Goal: Task Accomplishment & Management: Complete application form

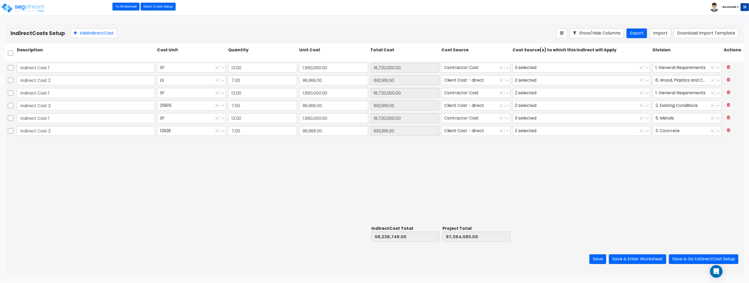
drag, startPoint x: 0, startPoint y: 0, endPoint x: 277, endPoint y: 172, distance: 325.7
click at [277, 172] on div "Indirect Cost 1 SF 12.00 1,560,000.00 18,720,000.00 Contractor Cost 3 selected …" at bounding box center [374, 143] width 738 height 162
click at [476, 187] on div "Indirect Cost 1 SF 12.00 1,560,000.00 18,720,000.00 Contractor Cost 3 selected …" at bounding box center [374, 143] width 738 height 162
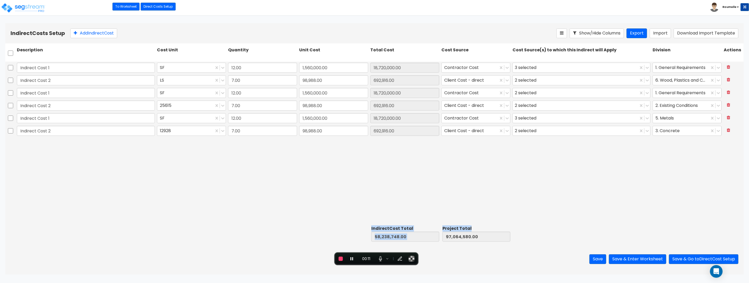
drag, startPoint x: 372, startPoint y: 228, endPoint x: 481, endPoint y: 240, distance: 110.4
click at [496, 243] on div "Indirect Cost Total 58,238,748.00 Project Total 97,064,580.00" at bounding box center [374, 234] width 738 height 20
drag, startPoint x: 475, startPoint y: 238, endPoint x: 500, endPoint y: 213, distance: 36.1
click at [475, 238] on input "97,064,580.00" at bounding box center [476, 237] width 68 height 10
click at [536, 177] on div "Indirect Cost 1 SF 12.00 1,560,000.00 18,720,000.00 Contractor Cost 3 selected …" at bounding box center [374, 143] width 738 height 162
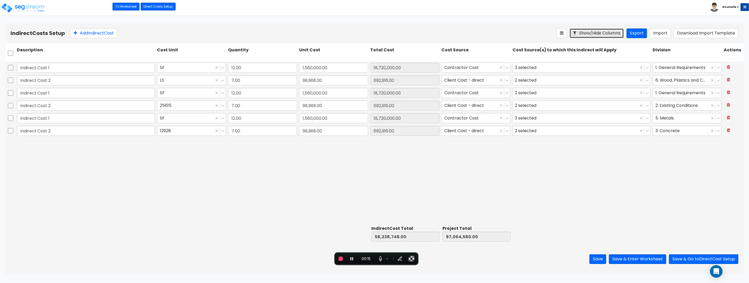
click at [595, 34] on button "Show/Hide Columns" at bounding box center [597, 33] width 54 height 10
drag, startPoint x: 372, startPoint y: 49, endPoint x: 405, endPoint y: 52, distance: 33.9
click at [405, 52] on div "Total Cost" at bounding box center [404, 52] width 71 height 13
click at [608, 34] on button "Show/Hide Columns" at bounding box center [597, 33] width 54 height 10
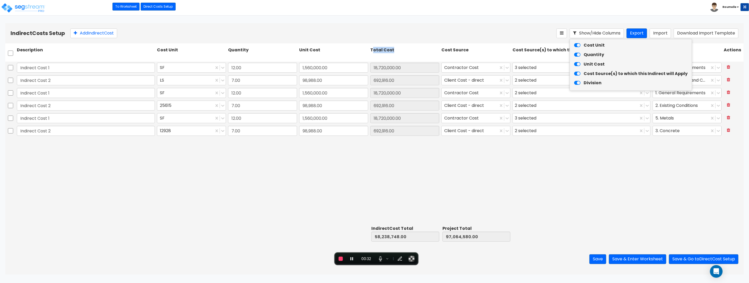
click at [579, 46] on icon at bounding box center [577, 46] width 6 height 6
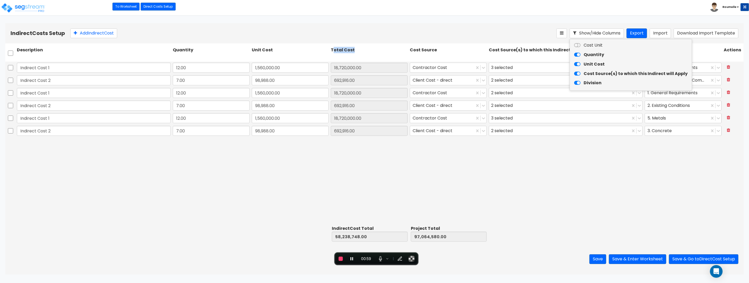
click at [577, 55] on icon at bounding box center [577, 55] width 6 height 6
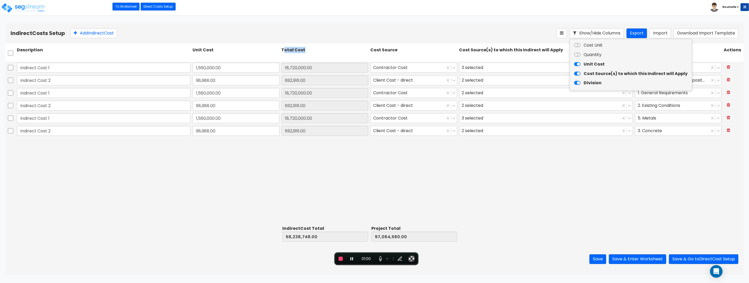
click at [578, 65] on icon at bounding box center [577, 65] width 6 height 6
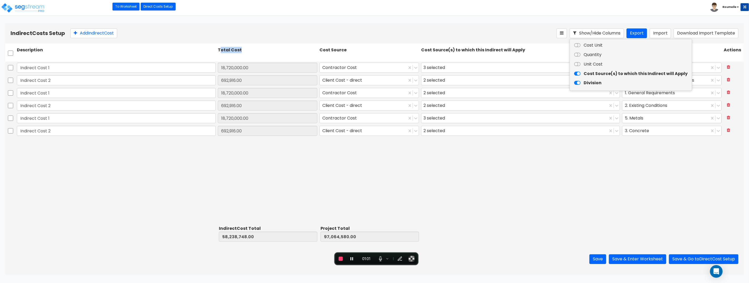
drag, startPoint x: 578, startPoint y: 73, endPoint x: 575, endPoint y: 85, distance: 12.1
click at [578, 74] on icon at bounding box center [577, 74] width 6 height 6
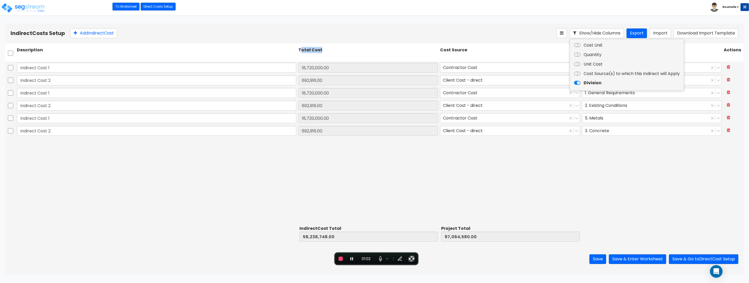
click at [577, 83] on icon at bounding box center [577, 83] width 6 height 6
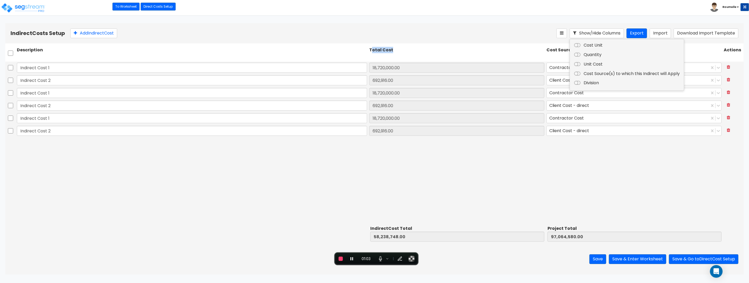
drag, startPoint x: 577, startPoint y: 82, endPoint x: 577, endPoint y: 75, distance: 7.1
click at [577, 81] on icon at bounding box center [577, 83] width 6 height 6
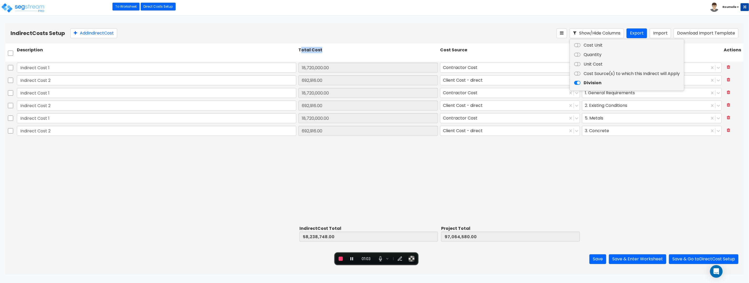
drag, startPoint x: 577, startPoint y: 72, endPoint x: 577, endPoint y: 65, distance: 6.3
click at [577, 72] on icon at bounding box center [577, 74] width 6 height 6
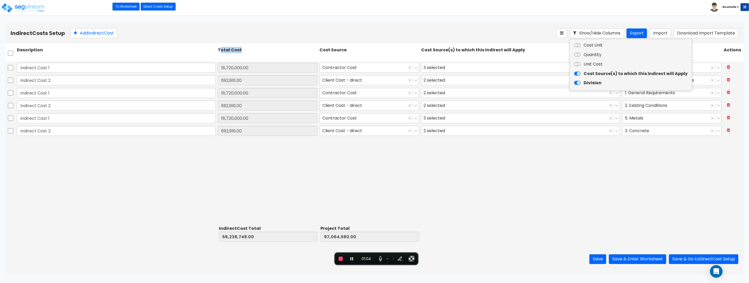
click at [577, 65] on icon at bounding box center [577, 65] width 6 height 6
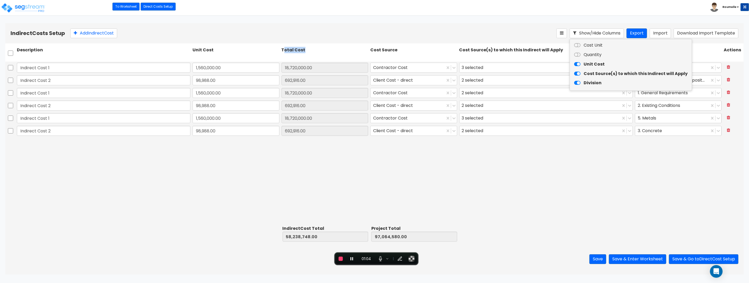
click at [577, 52] on icon at bounding box center [577, 55] width 6 height 6
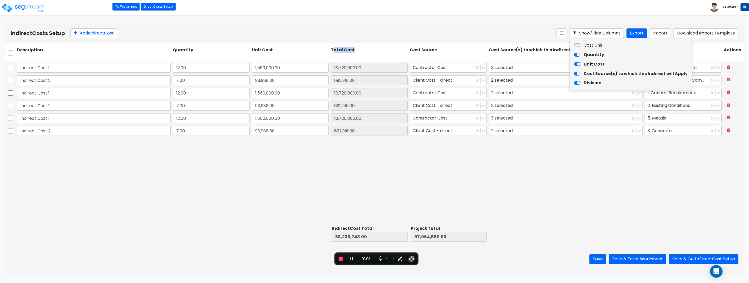
click at [579, 44] on icon at bounding box center [577, 46] width 6 height 6
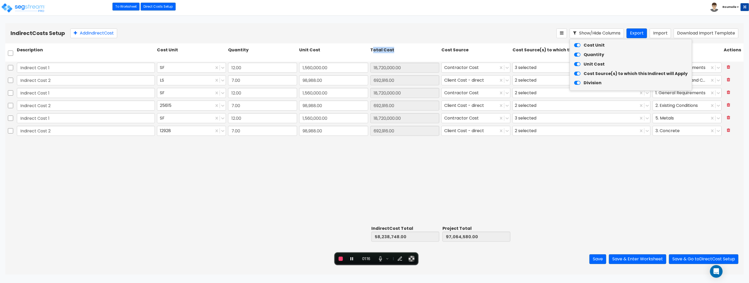
click at [579, 45] on icon at bounding box center [577, 46] width 6 height 6
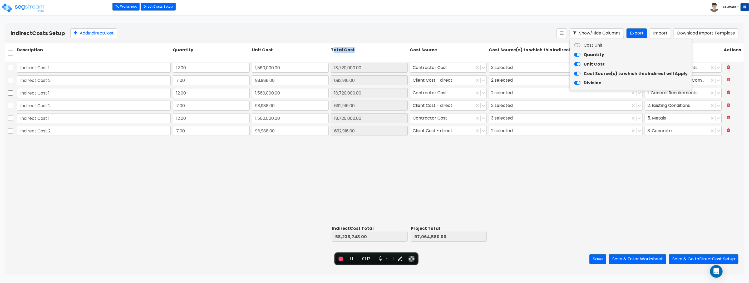
drag, startPoint x: 577, startPoint y: 43, endPoint x: 579, endPoint y: 57, distance: 14.0
click at [577, 43] on icon at bounding box center [577, 46] width 6 height 6
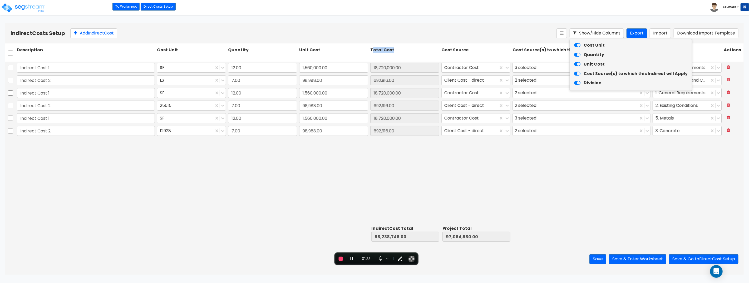
click at [579, 45] on icon at bounding box center [577, 46] width 6 height 6
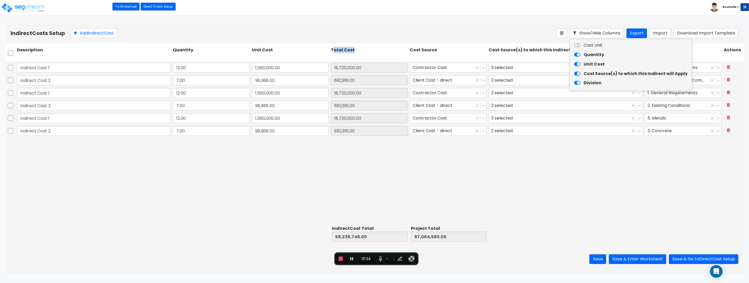
click at [579, 45] on icon at bounding box center [577, 46] width 6 height 6
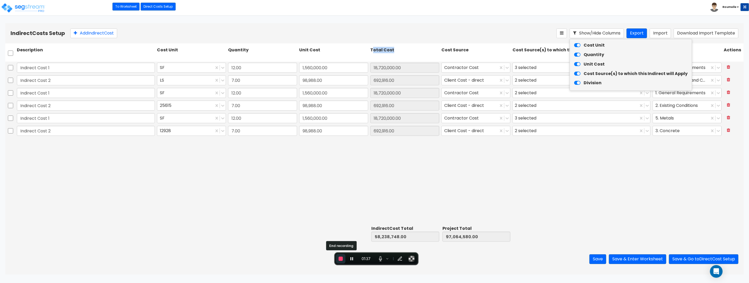
click at [341, 259] on span "End recording" at bounding box center [341, 259] width 4 height 4
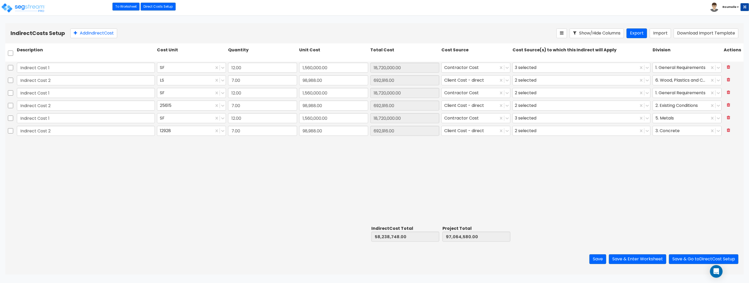
click at [648, 199] on div "Indirect Cost 1 SF 12.00 1,560,000.00 18,720,000.00 Contractor Cost 3 selected …" at bounding box center [374, 143] width 738 height 162
click at [701, 259] on button "Save & Go to Direct Cost Setup" at bounding box center [704, 259] width 70 height 10
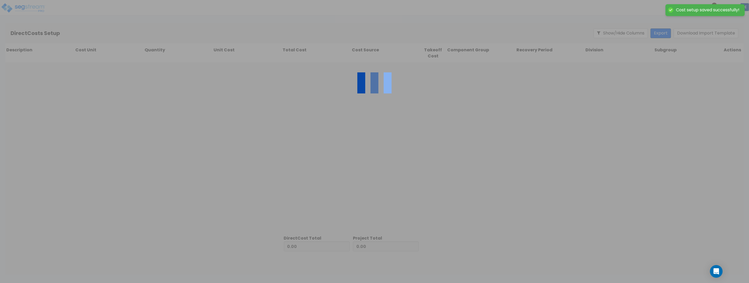
type input "58,238,748.00"
type input "38,825,832.00"
type input "97,064,580.00"
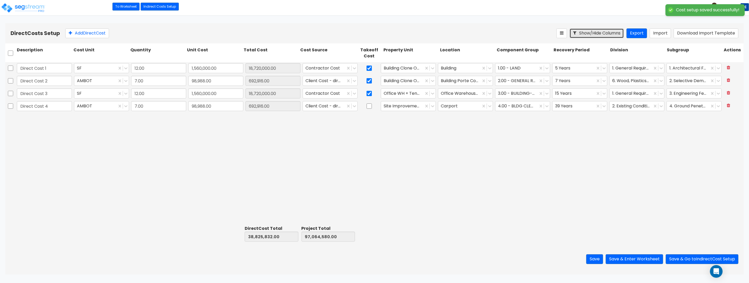
click at [612, 34] on button "Show/Hide Columns" at bounding box center [597, 33] width 54 height 10
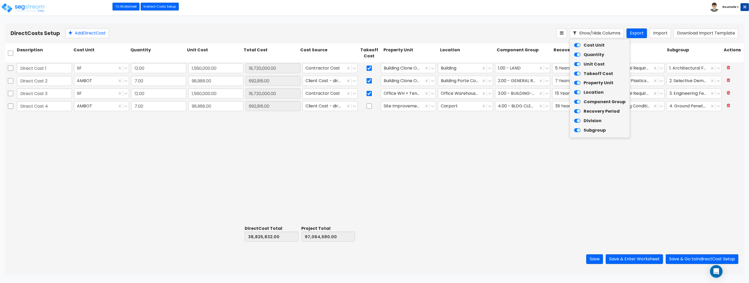
click at [576, 46] on icon at bounding box center [577, 46] width 6 height 6
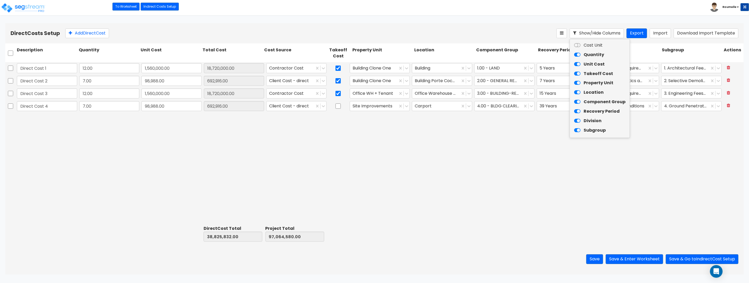
drag, startPoint x: 576, startPoint y: 54, endPoint x: 580, endPoint y: 64, distance: 11.0
click at [576, 54] on icon at bounding box center [577, 55] width 6 height 6
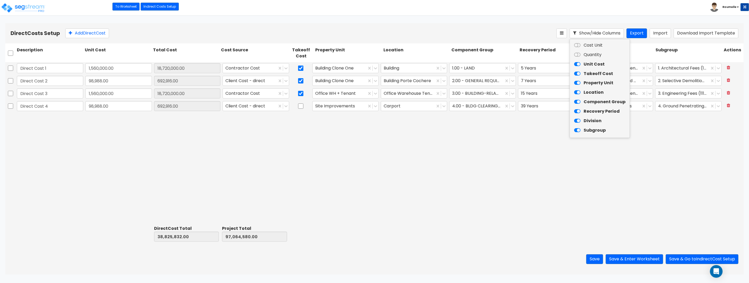
click at [578, 67] on icon at bounding box center [577, 65] width 6 height 6
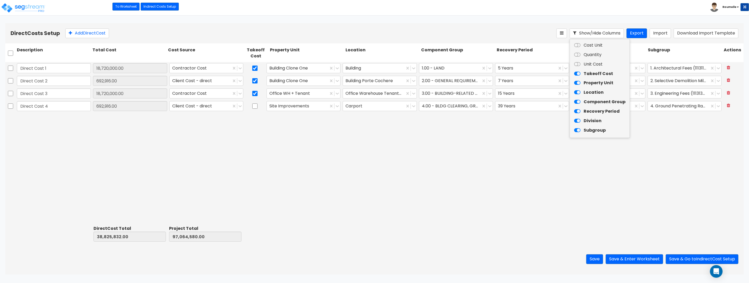
click at [578, 74] on icon at bounding box center [577, 74] width 6 height 6
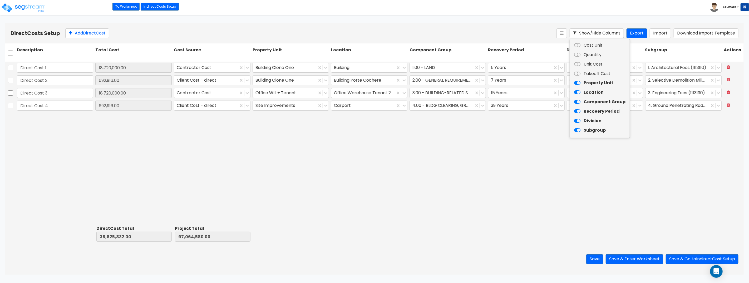
drag, startPoint x: 577, startPoint y: 45, endPoint x: 581, endPoint y: 55, distance: 11.2
click at [577, 45] on icon at bounding box center [577, 46] width 6 height 6
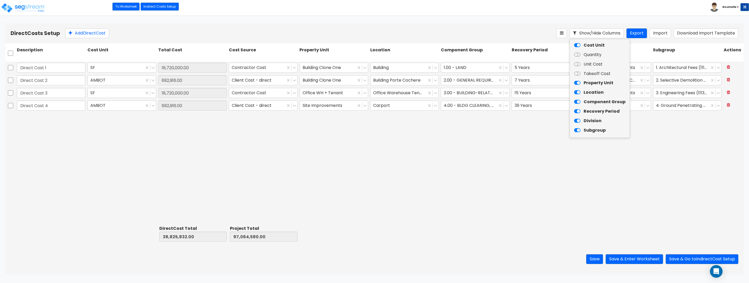
drag, startPoint x: 581, startPoint y: 55, endPoint x: 582, endPoint y: 61, distance: 5.3
click at [581, 56] on label "Quantity" at bounding box center [600, 55] width 60 height 8
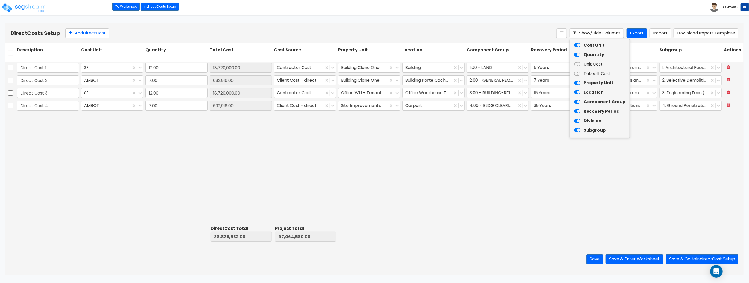
drag, startPoint x: 580, startPoint y: 64, endPoint x: 578, endPoint y: 73, distance: 9.9
click at [580, 64] on icon at bounding box center [577, 65] width 6 height 6
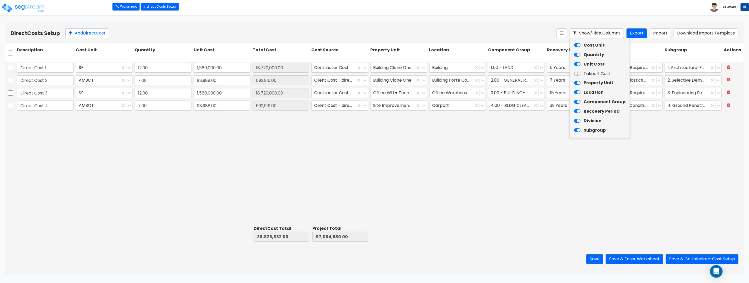
drag, startPoint x: 577, startPoint y: 74, endPoint x: 564, endPoint y: 49, distance: 28.4
click at [578, 74] on icon at bounding box center [577, 74] width 6 height 6
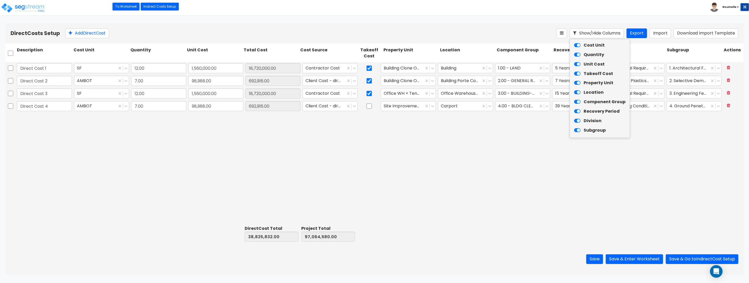
click at [348, 20] on html "Toggle navigation To Worksheet Indirect Costs Setup Direct Costs Setup Roumelle…" at bounding box center [374, 158] width 749 height 317
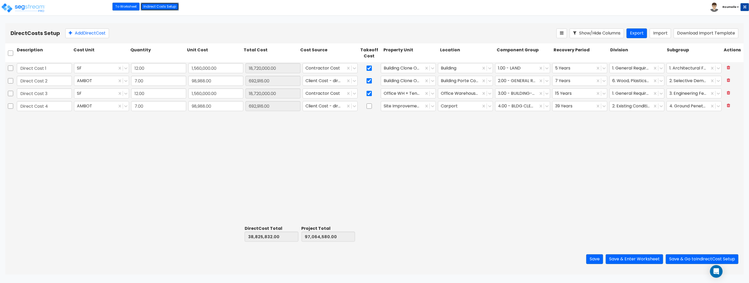
click at [165, 6] on link "Indirect Costs Setup" at bounding box center [160, 7] width 38 height 8
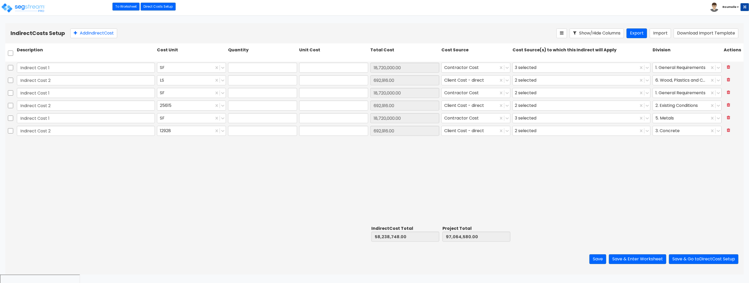
type input "12.00"
type input "1,560,000.00"
type input "7.00"
type input "98,988.00"
type input "12.00"
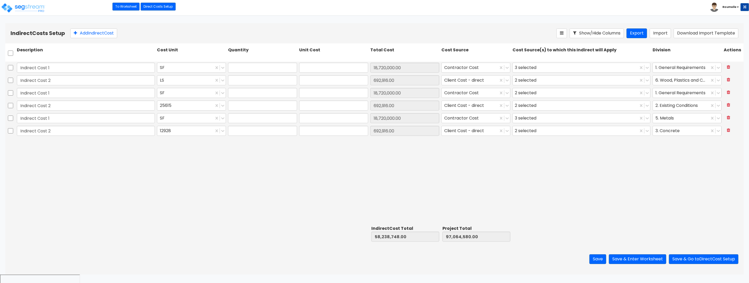
type input "1,560,000.00"
type input "7.00"
type input "98,988.00"
type input "12.00"
type input "1,560,000.00"
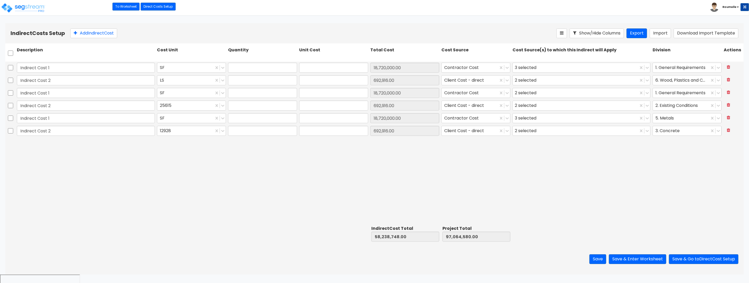
type input "7.00"
type input "98,988.00"
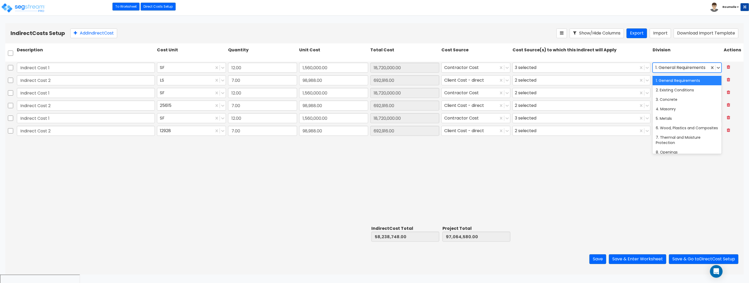
click at [675, 68] on div at bounding box center [680, 67] width 51 height 7
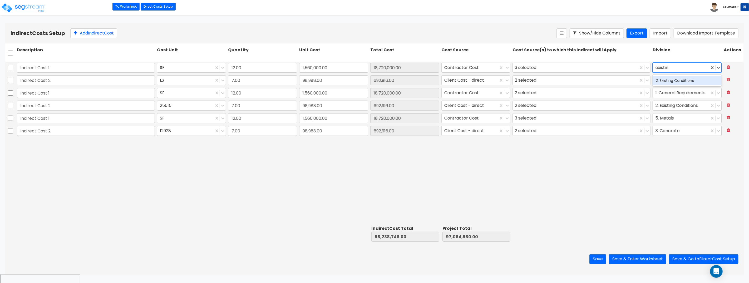
type input "existing"
type input "as"
type input "3"
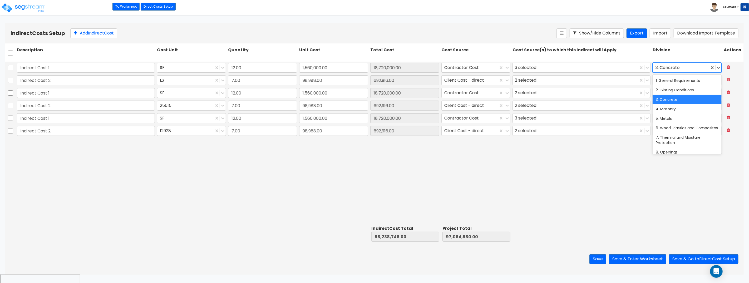
type input "1"
type input "2"
type input "3"
type input "4"
type input "5"
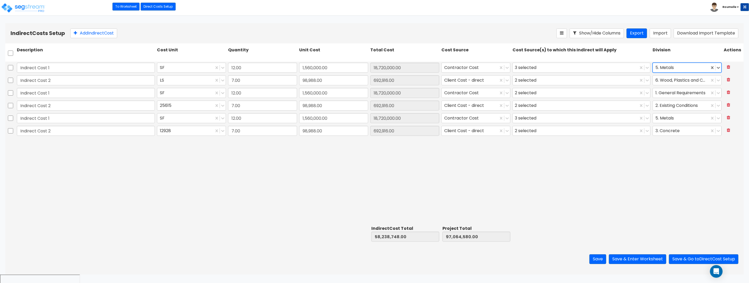
type input "6"
type input "7"
type input "8"
type input "4"
type input "1"
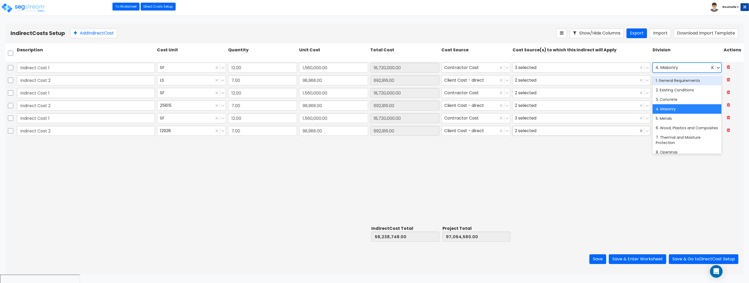
type input "2"
type input "3"
type input "4"
type input "1"
type input "2"
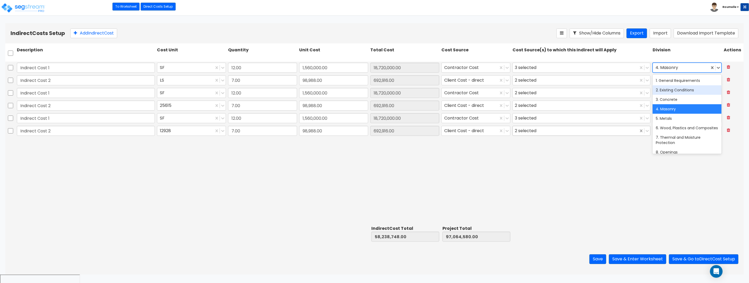
type input "1"
type input "2"
type input "3"
type input "4"
type input "5"
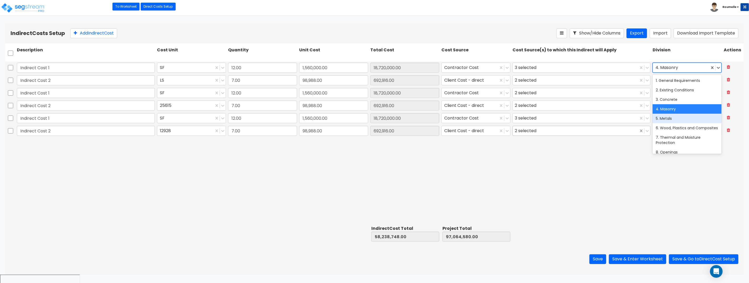
type input "6"
type input "5"
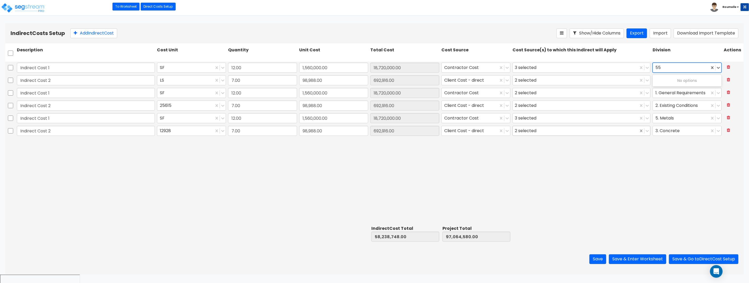
type input "5"
type input "4"
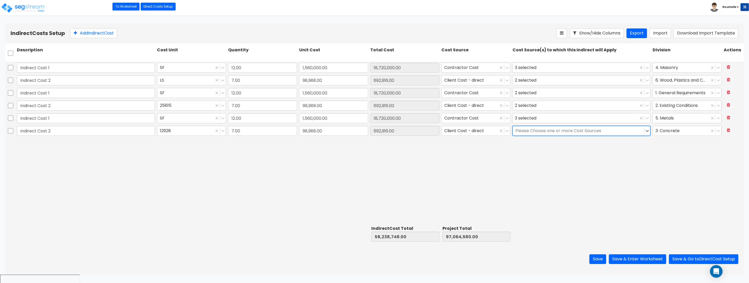
click at [457, 180] on div "Indirect Cost 1 SF 12.00 1,560,000.00 18,720,000.00 Contractor Cost 3 selected …" at bounding box center [374, 143] width 738 height 162
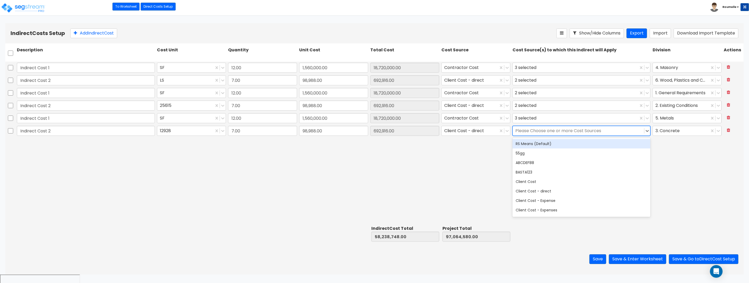
click at [553, 133] on div at bounding box center [578, 130] width 126 height 7
type input "3"
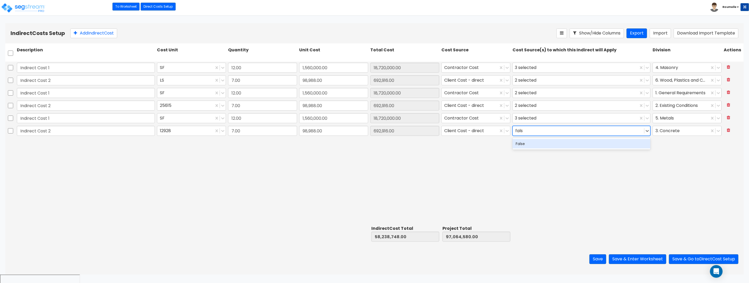
type input "false"
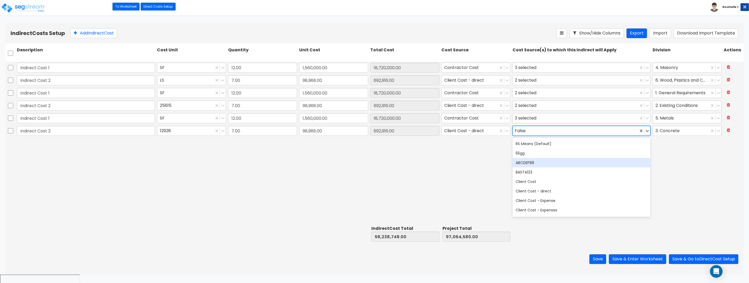
click at [561, 161] on div "ABCDEF88" at bounding box center [581, 162] width 138 height 9
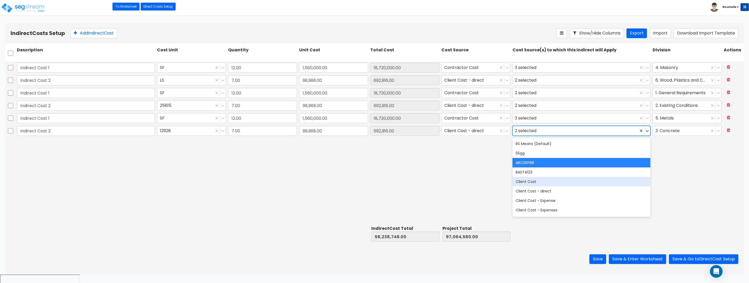
click at [551, 177] on div "Client Cost" at bounding box center [581, 181] width 138 height 9
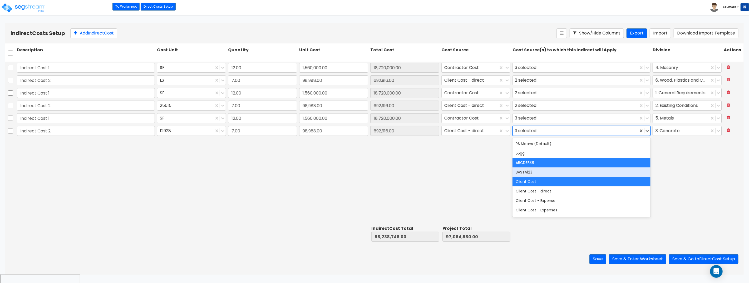
drag, startPoint x: 550, startPoint y: 172, endPoint x: 560, endPoint y: 194, distance: 24.0
click at [550, 172] on div "BASTA123" at bounding box center [581, 171] width 138 height 9
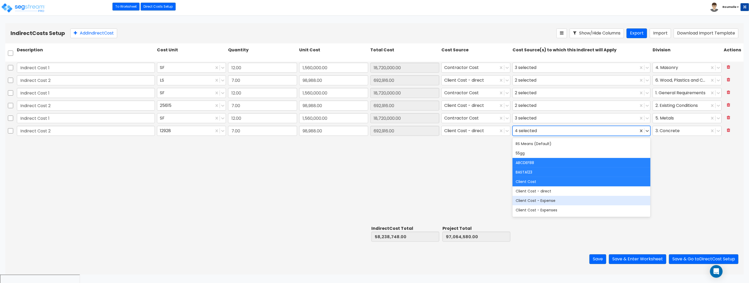
click at [720, 198] on div "Indirect Cost 1 SF 12.00 1,560,000.00 18,720,000.00 Contractor Cost 3 selected …" at bounding box center [374, 143] width 738 height 162
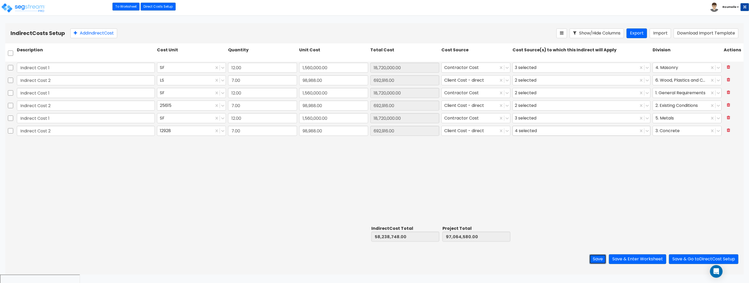
click at [596, 258] on button "Save" at bounding box center [597, 259] width 17 height 10
click at [703, 196] on div "Indirect Cost 1 SF 12.00 1,560,000.00 18,720,000.00 Contractor Cost 3 selected …" at bounding box center [374, 143] width 738 height 162
click at [632, 259] on button "Save & Enter Worksheet" at bounding box center [637, 259] width 57 height 10
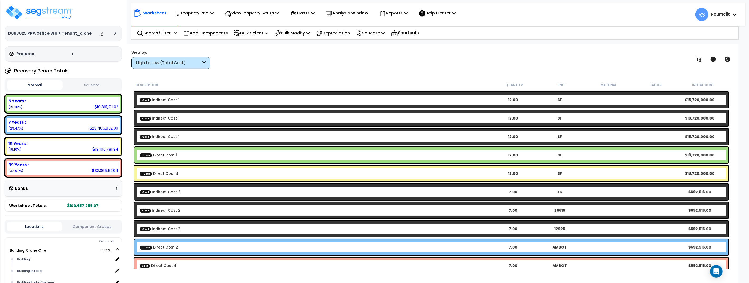
click at [258, 62] on div "View by: High to Low (Total Cost) High to Low (Total Cost)" at bounding box center [432, 59] width 604 height 19
click at [190, 98] on b "ICost Indirect Cost 1" at bounding box center [315, 99] width 350 height 5
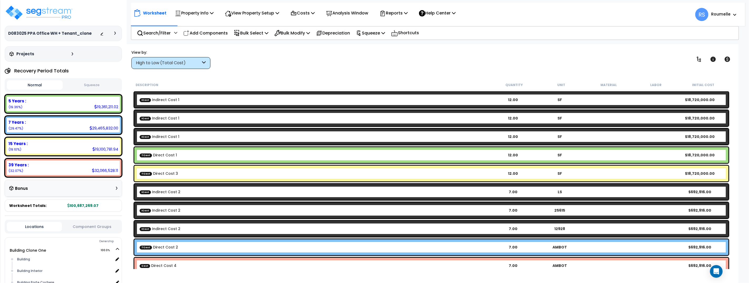
click at [199, 119] on b "ICost Indirect Cost 1" at bounding box center [315, 118] width 350 height 5
click at [199, 135] on b "ICost Indirect Cost 1" at bounding box center [315, 136] width 350 height 5
click at [312, 14] on p "Costs" at bounding box center [302, 12] width 24 height 7
click at [312, 25] on link "Indirect Costs" at bounding box center [314, 25] width 52 height 11
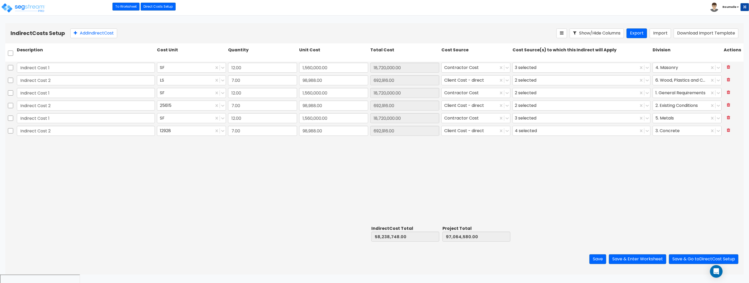
drag, startPoint x: 615, startPoint y: 12, endPoint x: 634, endPoint y: 18, distance: 20.0
click at [615, 13] on div "Toggle navigation To Worksheet Indirect Costs Setup Direct Costs Setup [GEOGRAP…" at bounding box center [374, 7] width 749 height 15
click at [579, 34] on button "Show/Hide Columns" at bounding box center [597, 33] width 54 height 10
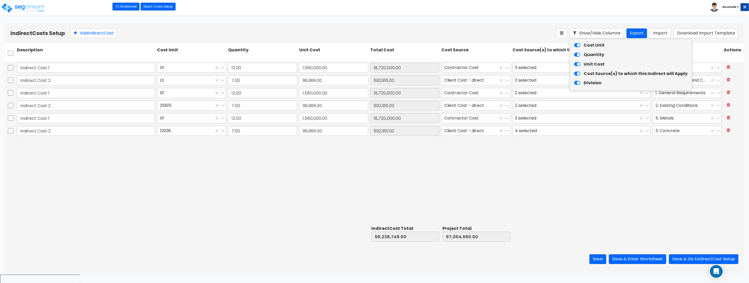
click at [577, 46] on icon at bounding box center [577, 46] width 6 height 6
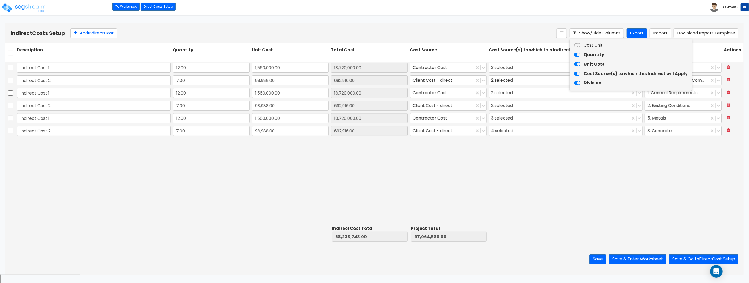
click at [578, 45] on icon at bounding box center [577, 46] width 6 height 6
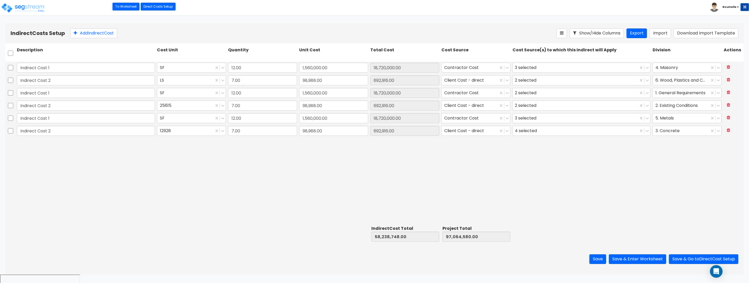
drag, startPoint x: 646, startPoint y: 17, endPoint x: 646, endPoint y: 122, distance: 105.6
click at [646, 17] on html "Toggle navigation To Worksheet Indirect Costs Setup Direct Costs Setup Roumelle…" at bounding box center [374, 158] width 749 height 317
click at [634, 260] on button "Save & Enter Worksheet" at bounding box center [637, 259] width 57 height 10
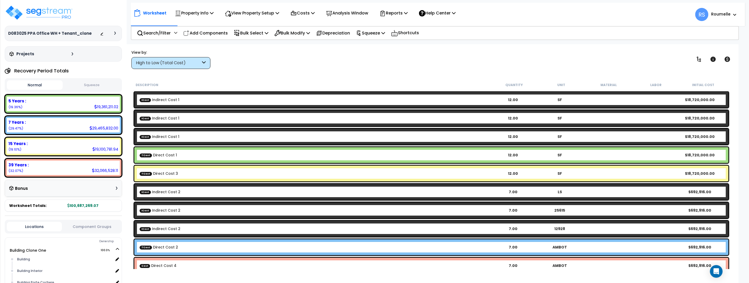
click at [360, 66] on div "View by: High to Low (Total Cost) High to Low (Total Cost)" at bounding box center [432, 59] width 604 height 19
